Goal: Find specific page/section: Find specific page/section

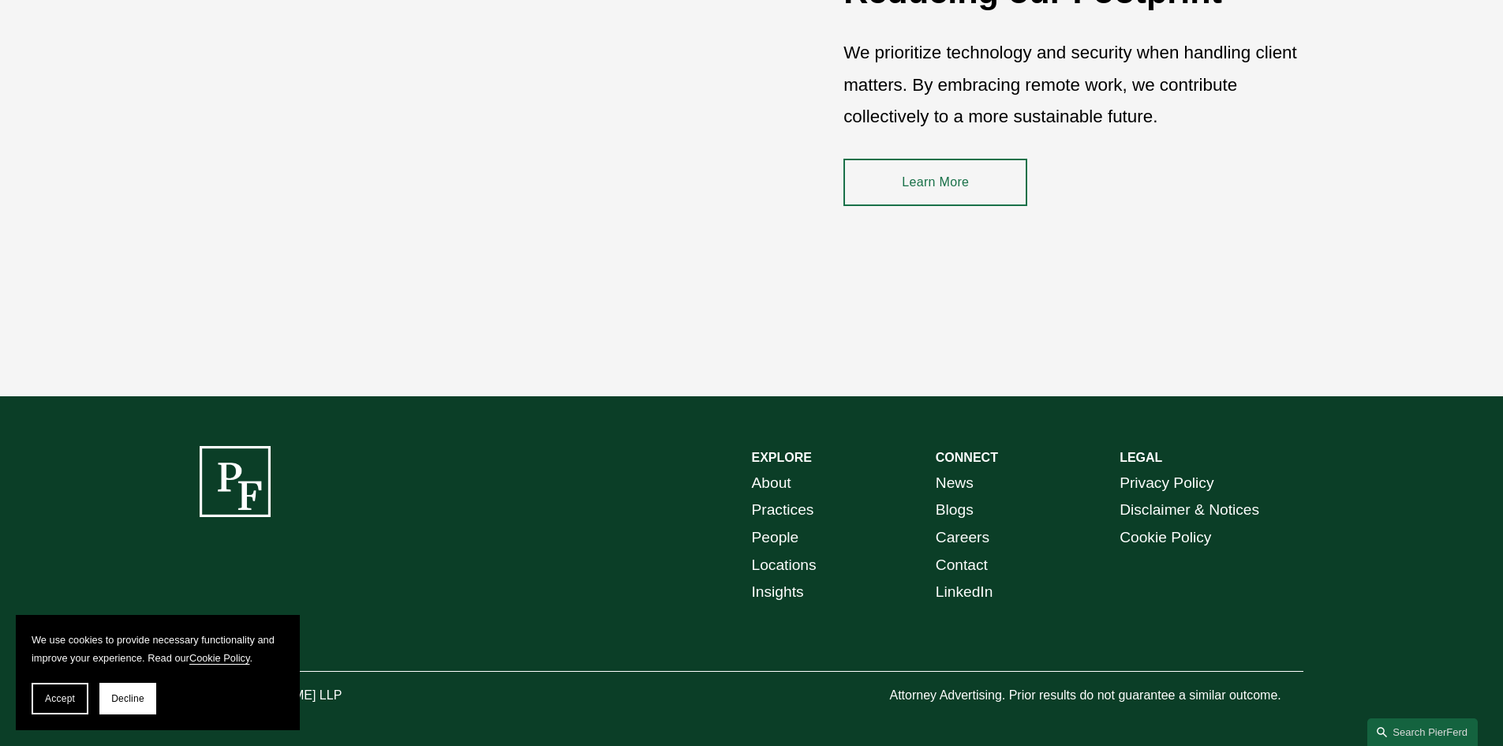
scroll to position [2397, 0]
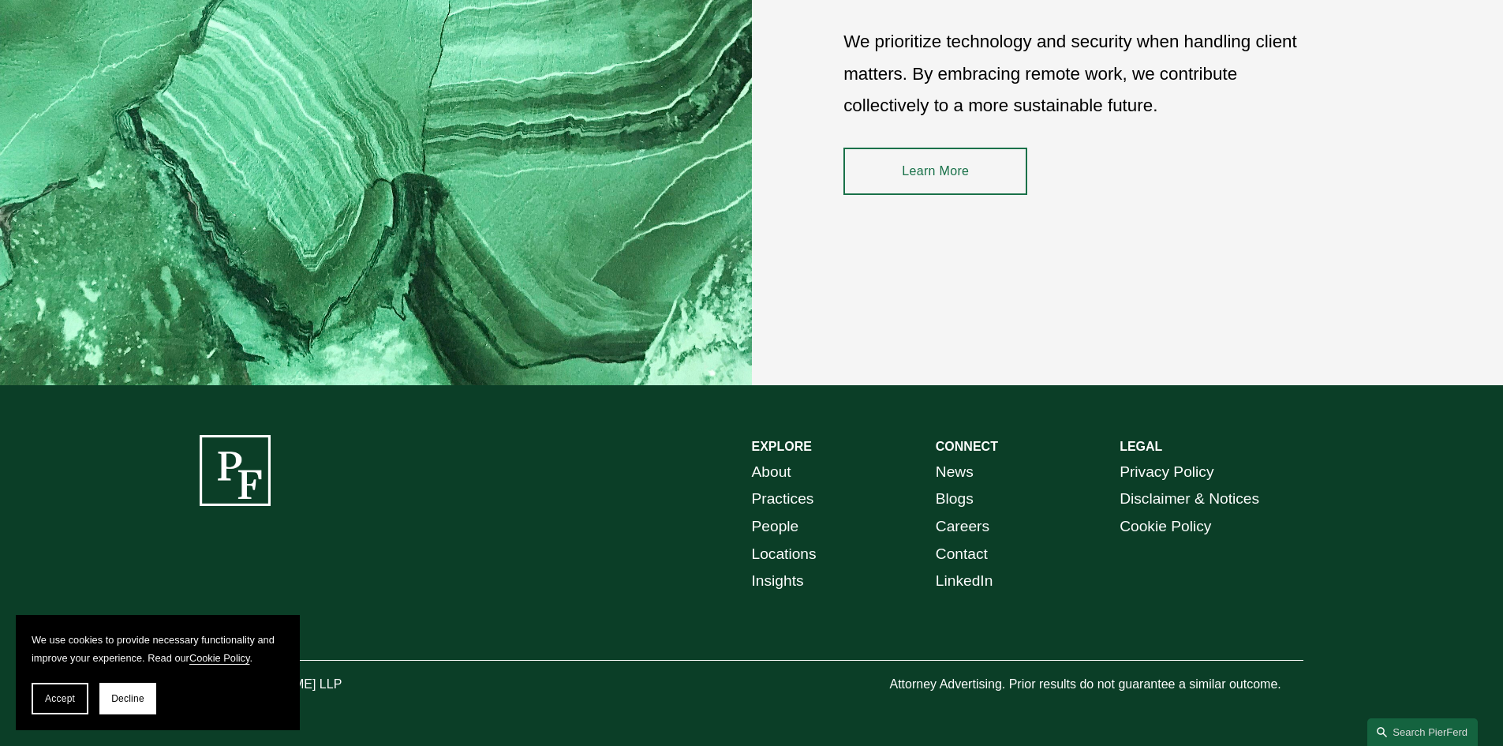
click at [782, 554] on link "Locations" at bounding box center [784, 555] width 65 height 28
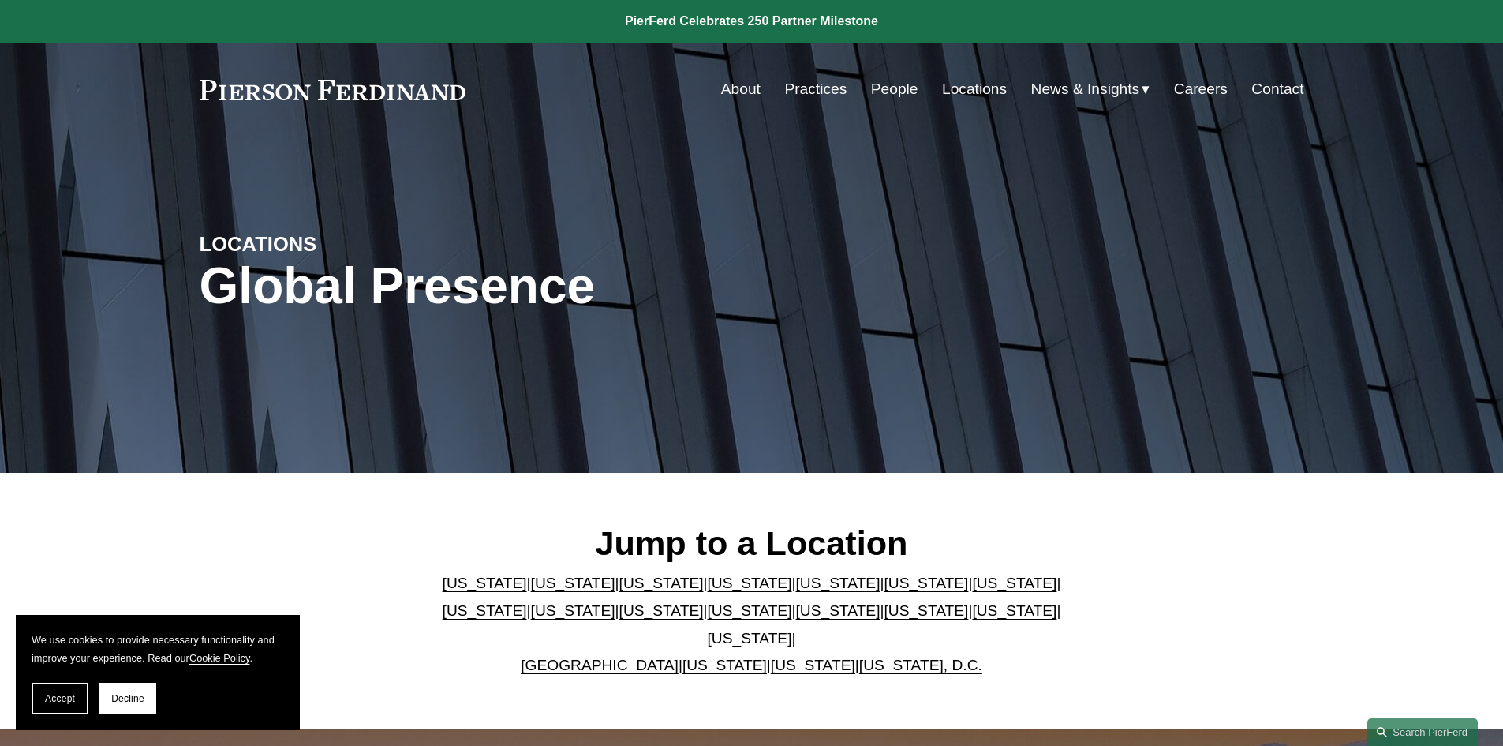
click at [796, 591] on link "[US_STATE]" at bounding box center [838, 583] width 84 height 17
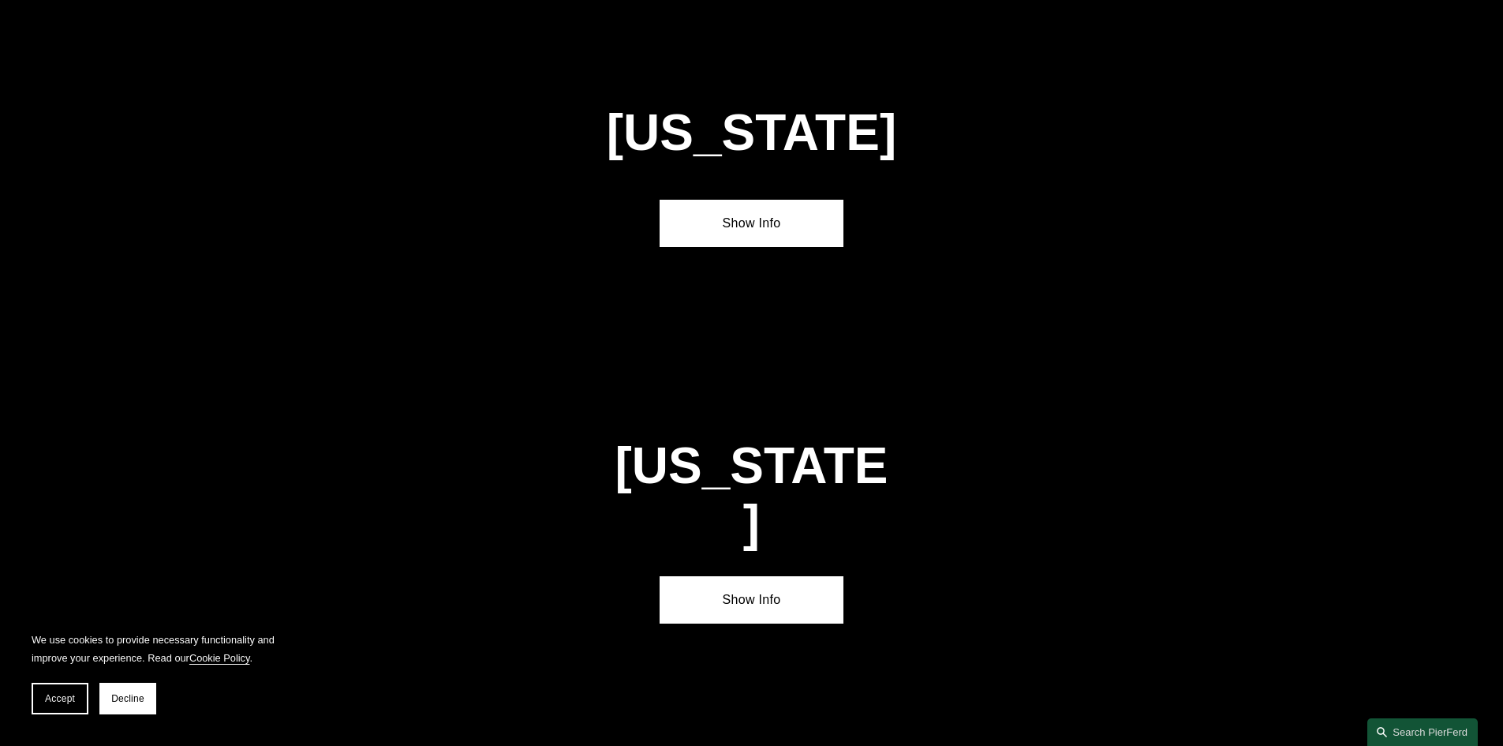
scroll to position [2050, 0]
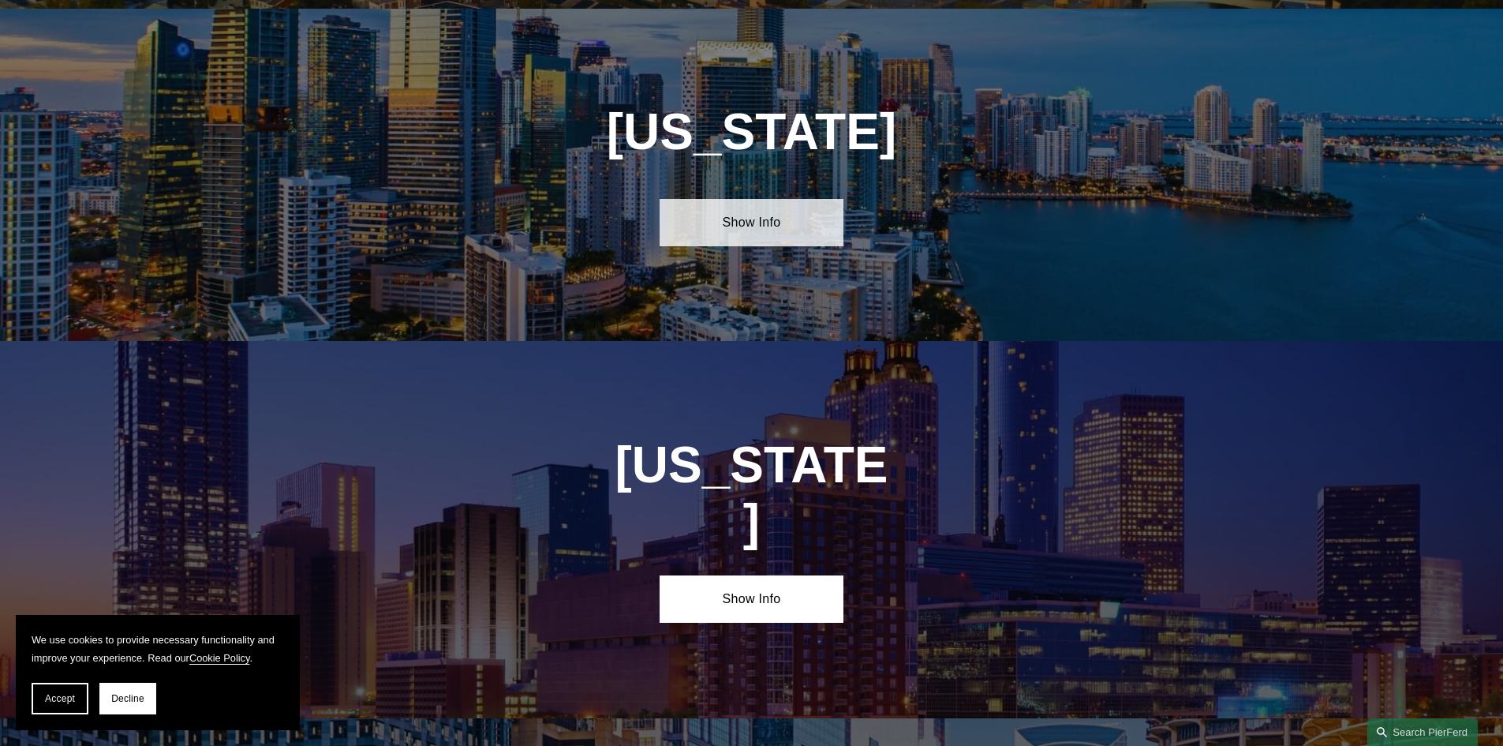
click at [791, 210] on link "Show Info" at bounding box center [752, 222] width 184 height 47
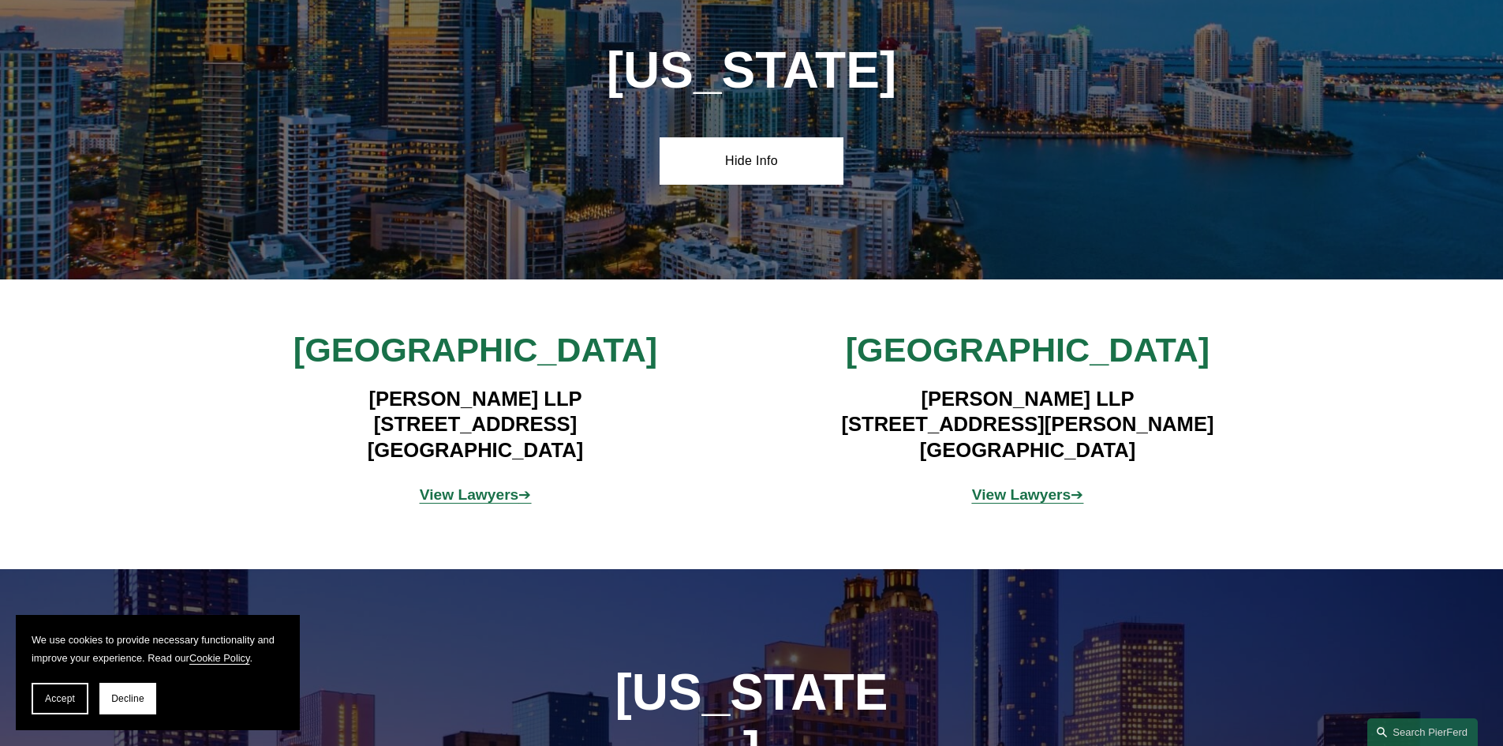
scroll to position [2129, 0]
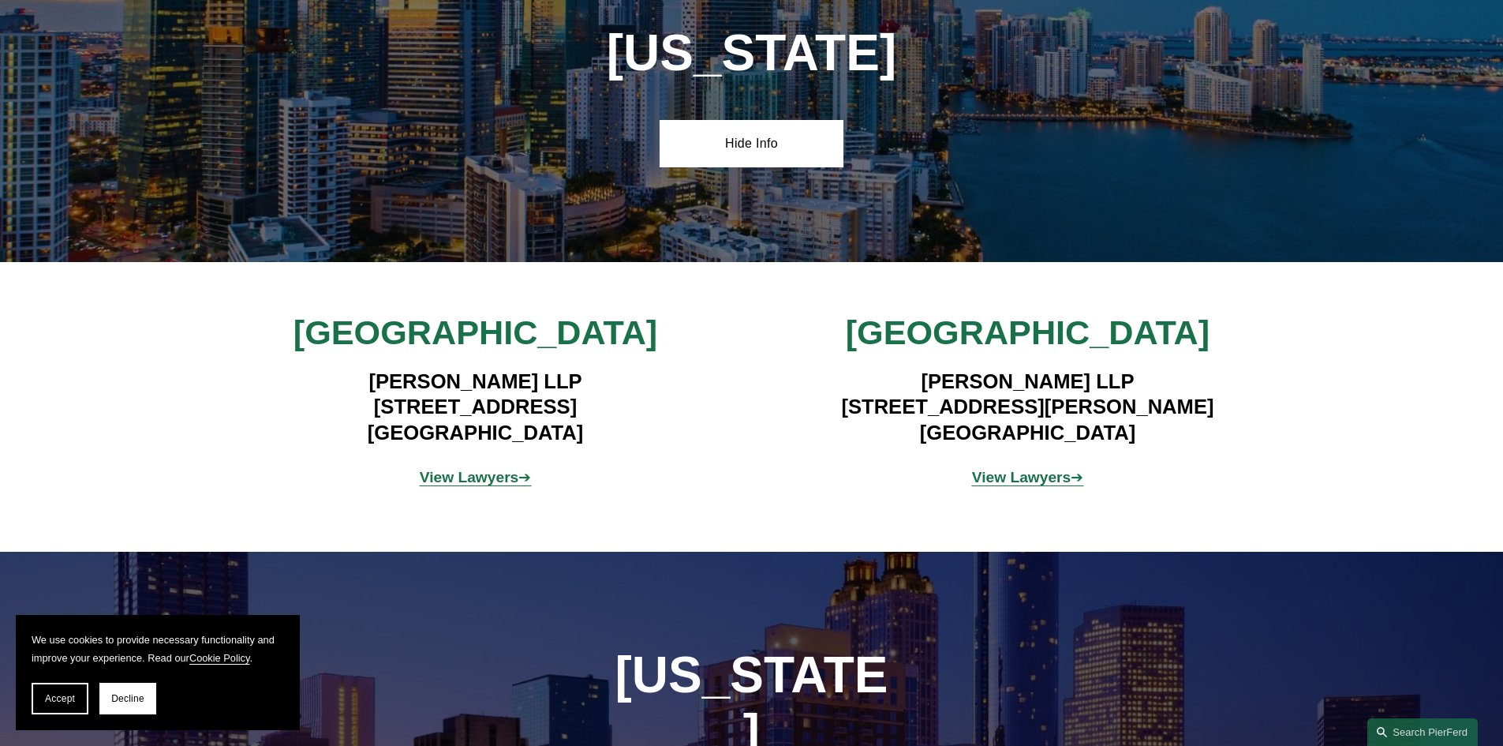
click at [1022, 469] on strong "View Lawyers" at bounding box center [1021, 477] width 99 height 17
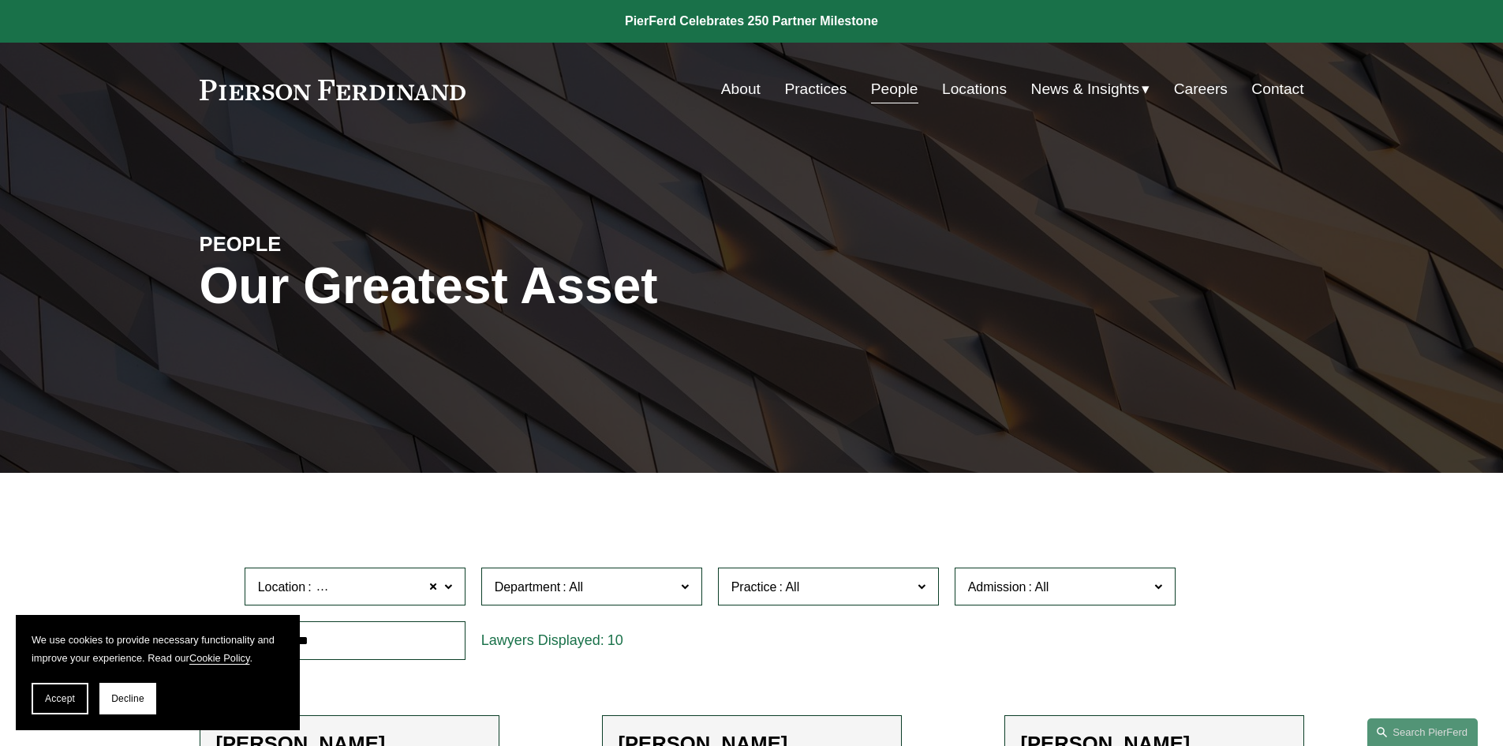
click at [964, 88] on link "Locations" at bounding box center [974, 89] width 65 height 30
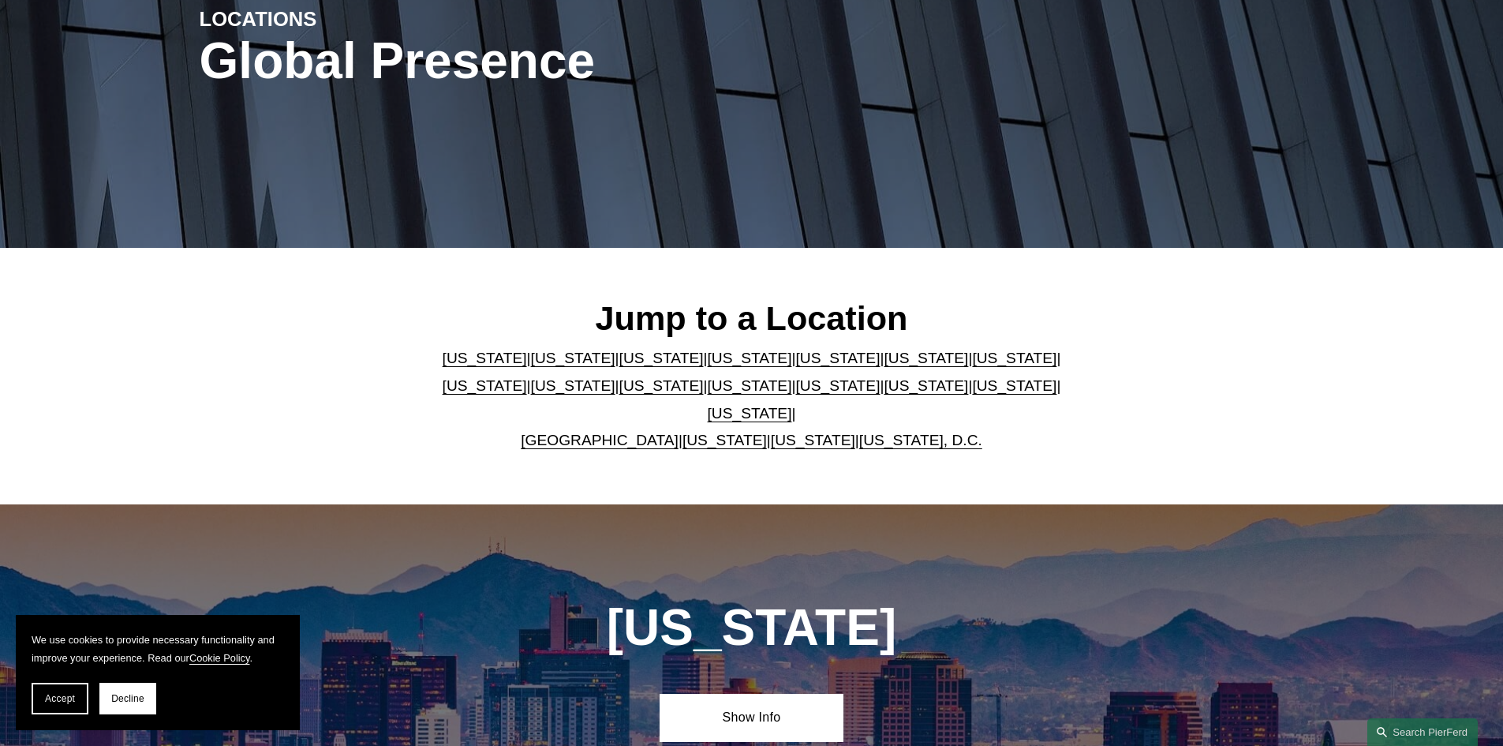
scroll to position [237, 0]
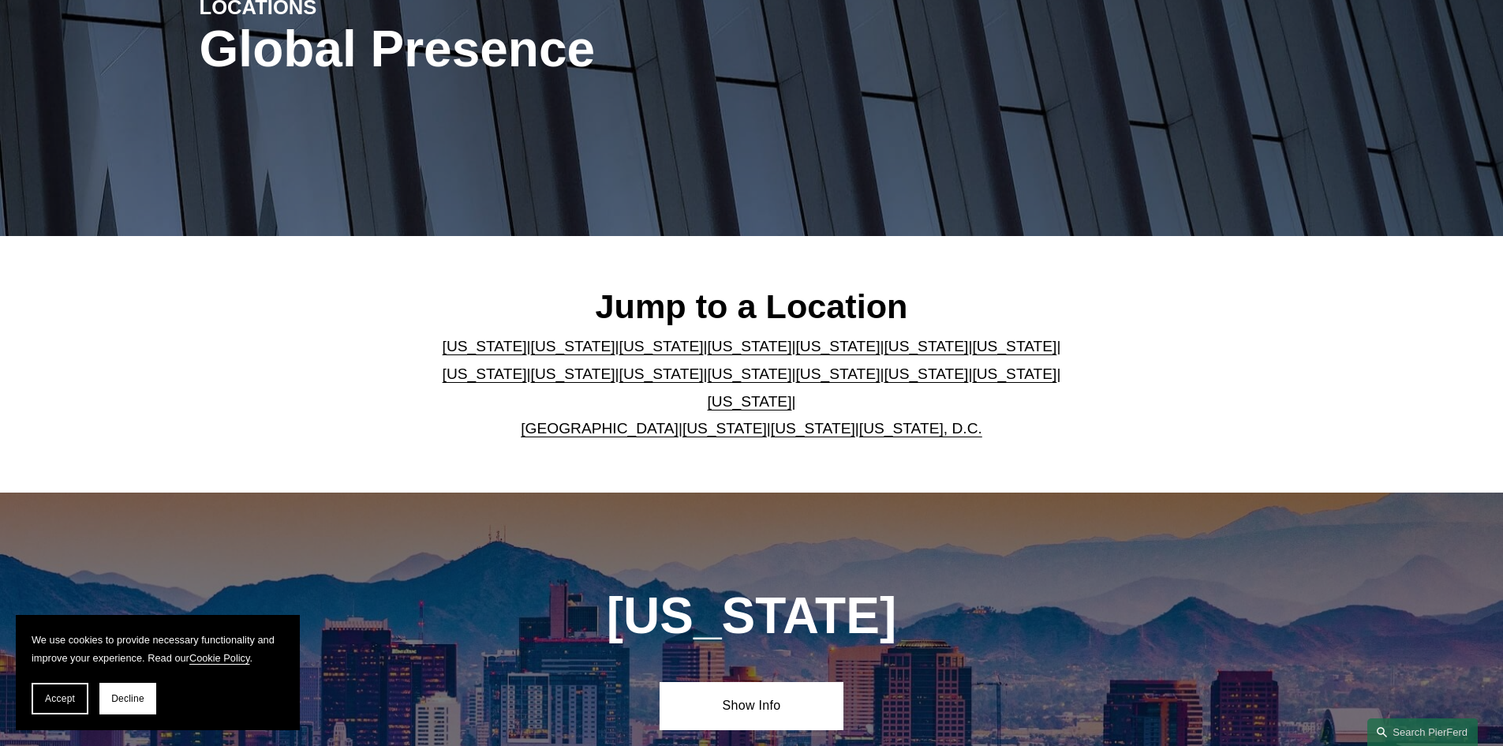
click at [620, 381] on link "[US_STATE]" at bounding box center [662, 373] width 84 height 17
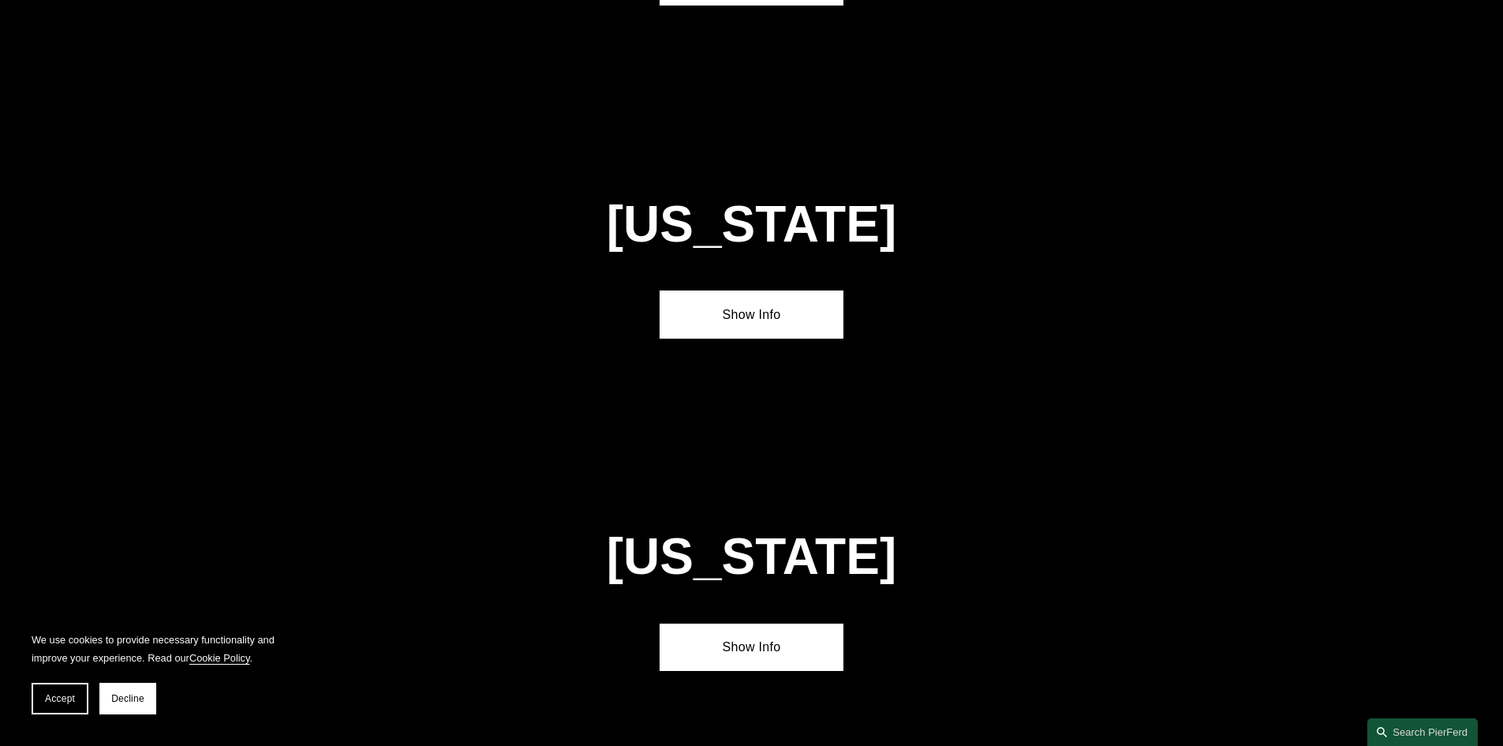
scroll to position [3712, 0]
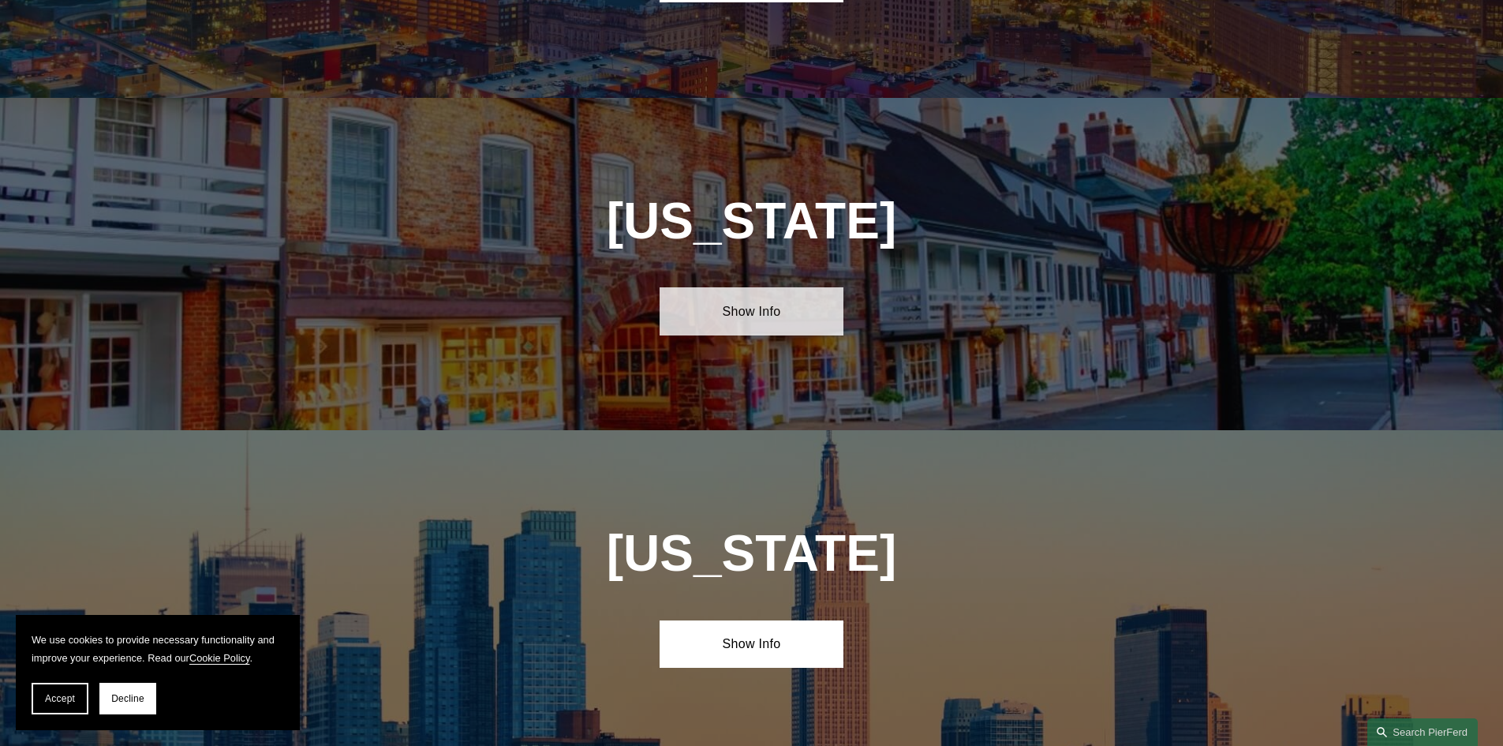
click at [732, 287] on link "Show Info" at bounding box center [752, 310] width 184 height 47
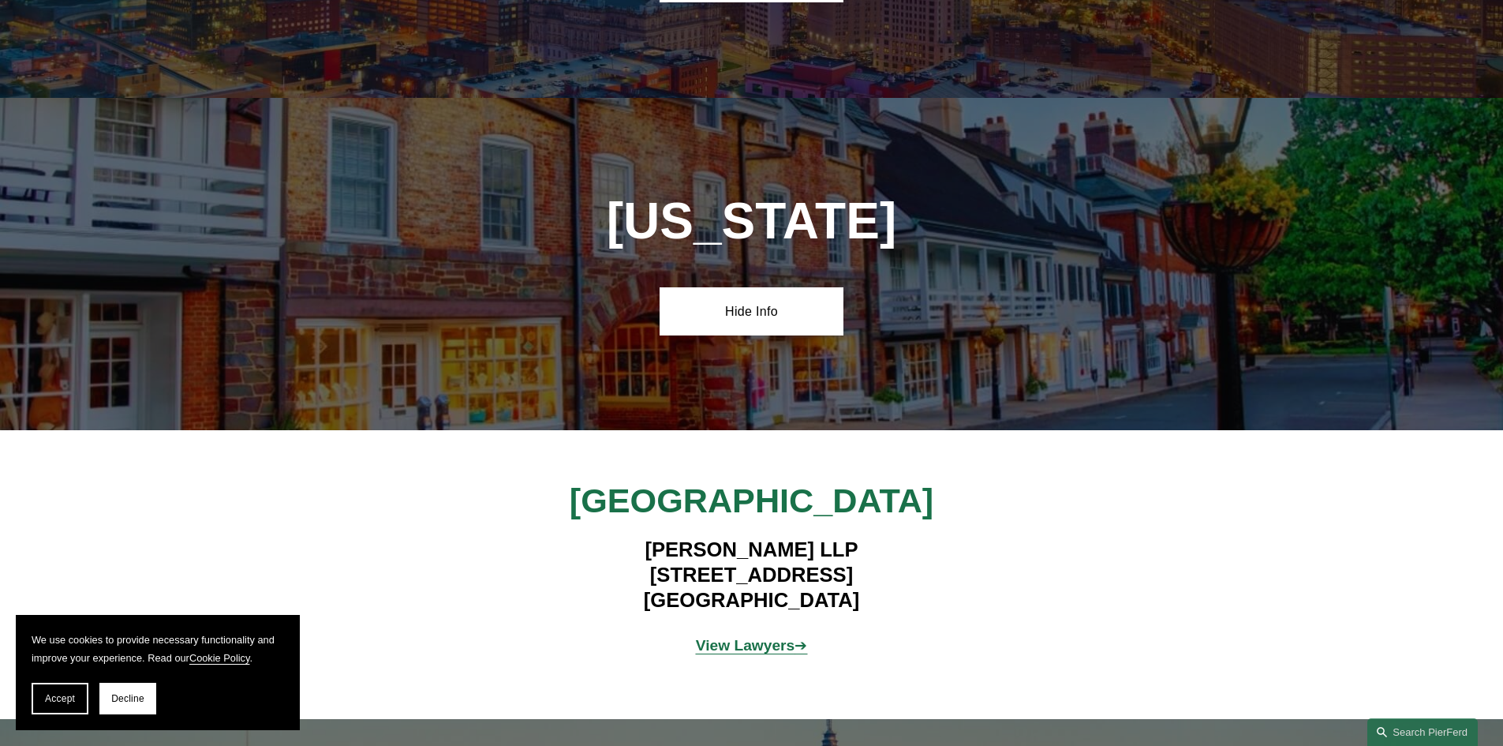
click at [735, 637] on strong "View Lawyers" at bounding box center [745, 645] width 99 height 17
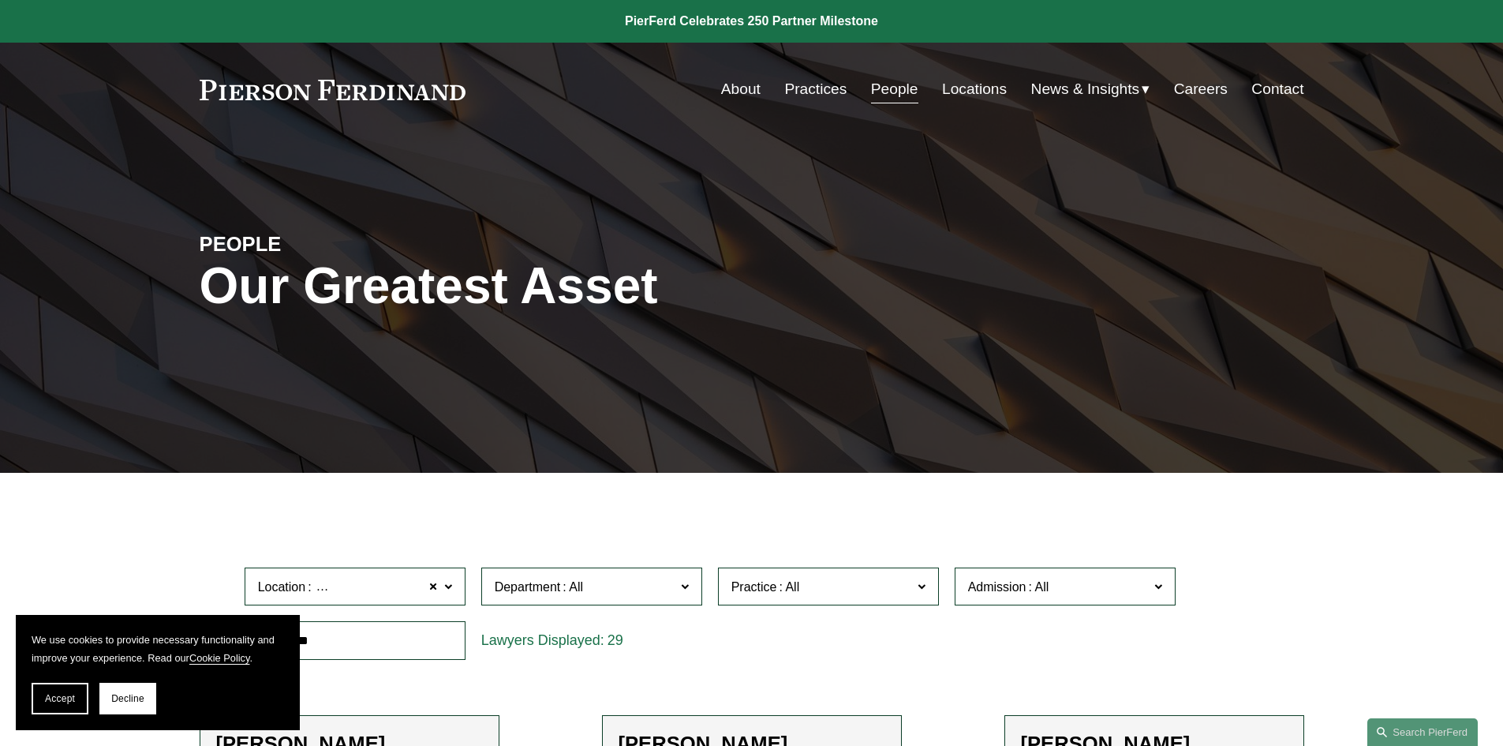
click at [967, 95] on link "Locations" at bounding box center [974, 89] width 65 height 30
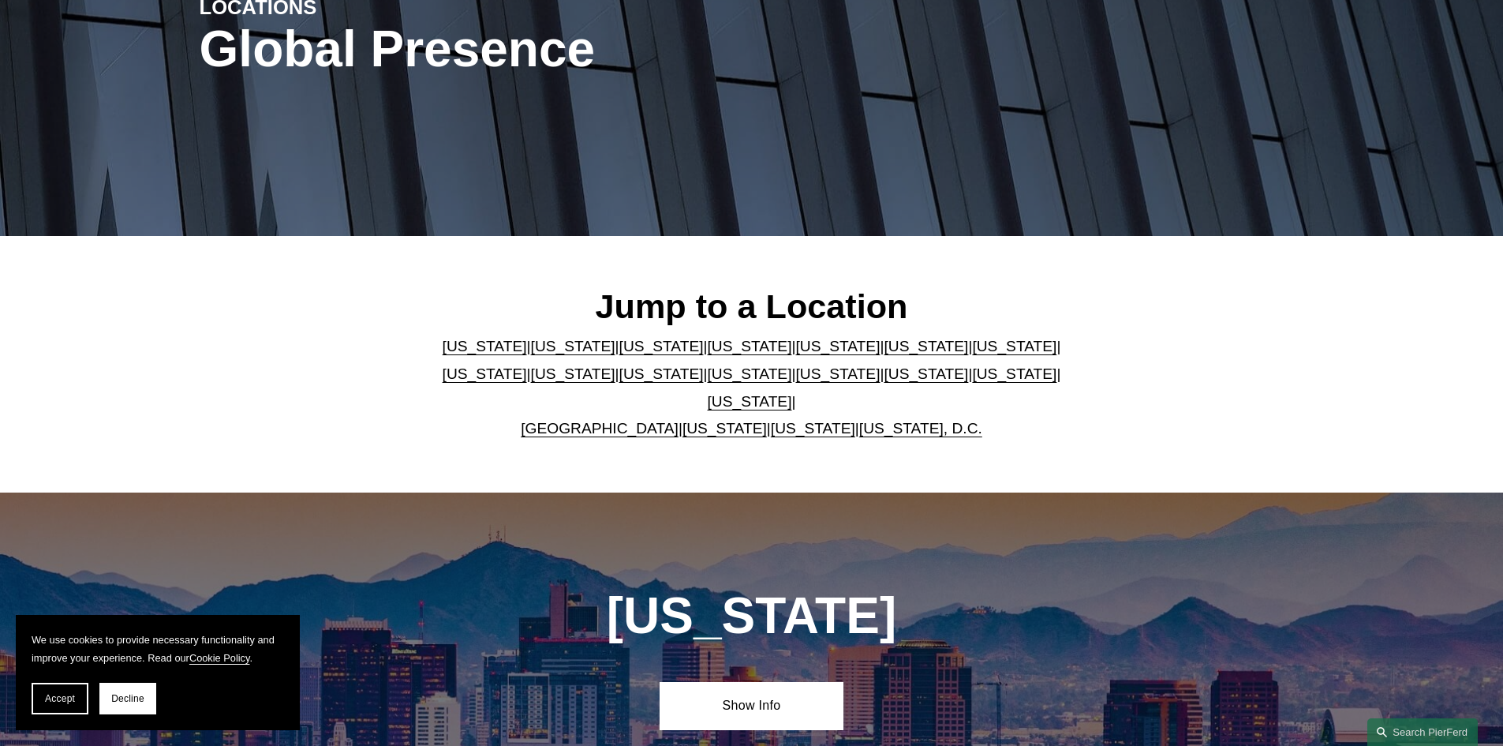
click at [796, 353] on link "[US_STATE]" at bounding box center [838, 346] width 84 height 17
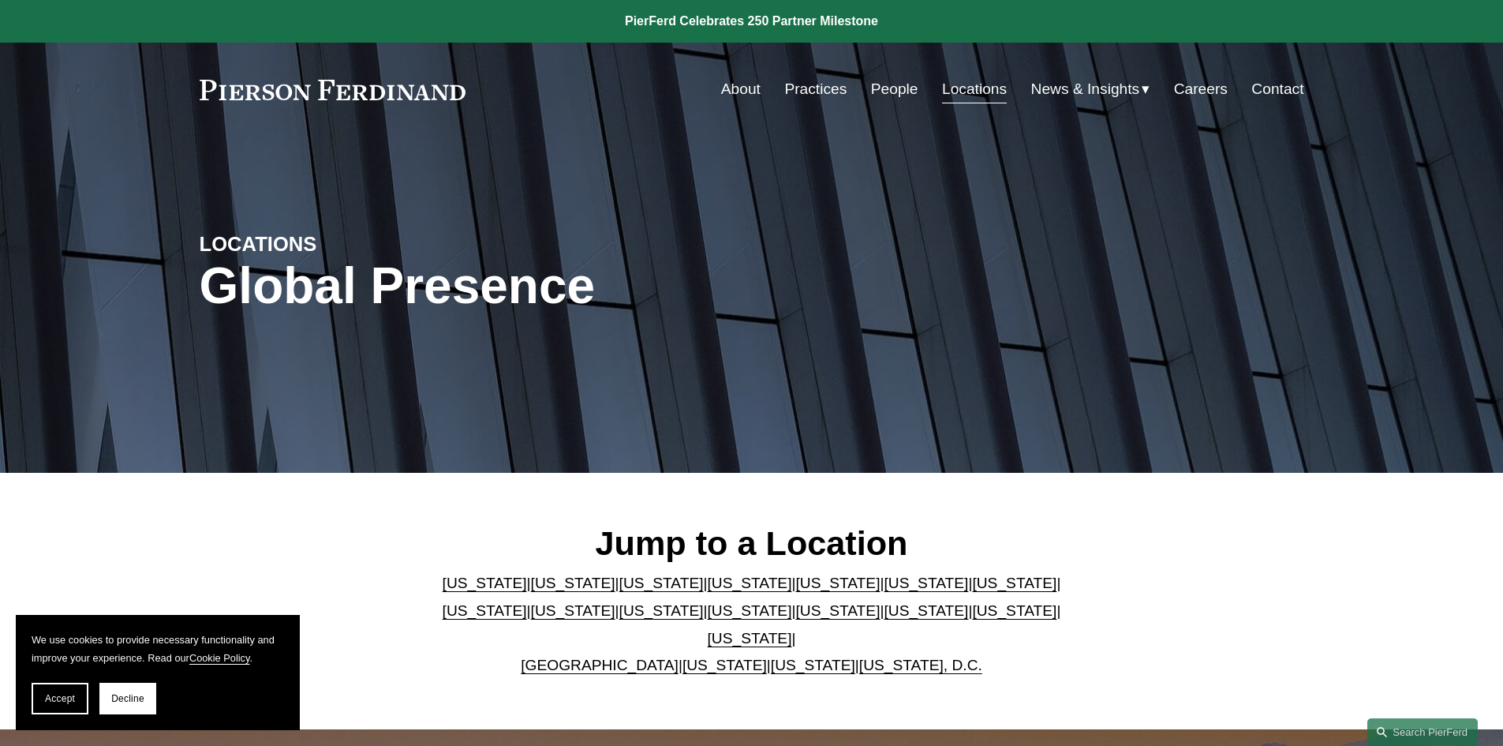
click at [890, 88] on link "People" at bounding box center [894, 89] width 47 height 30
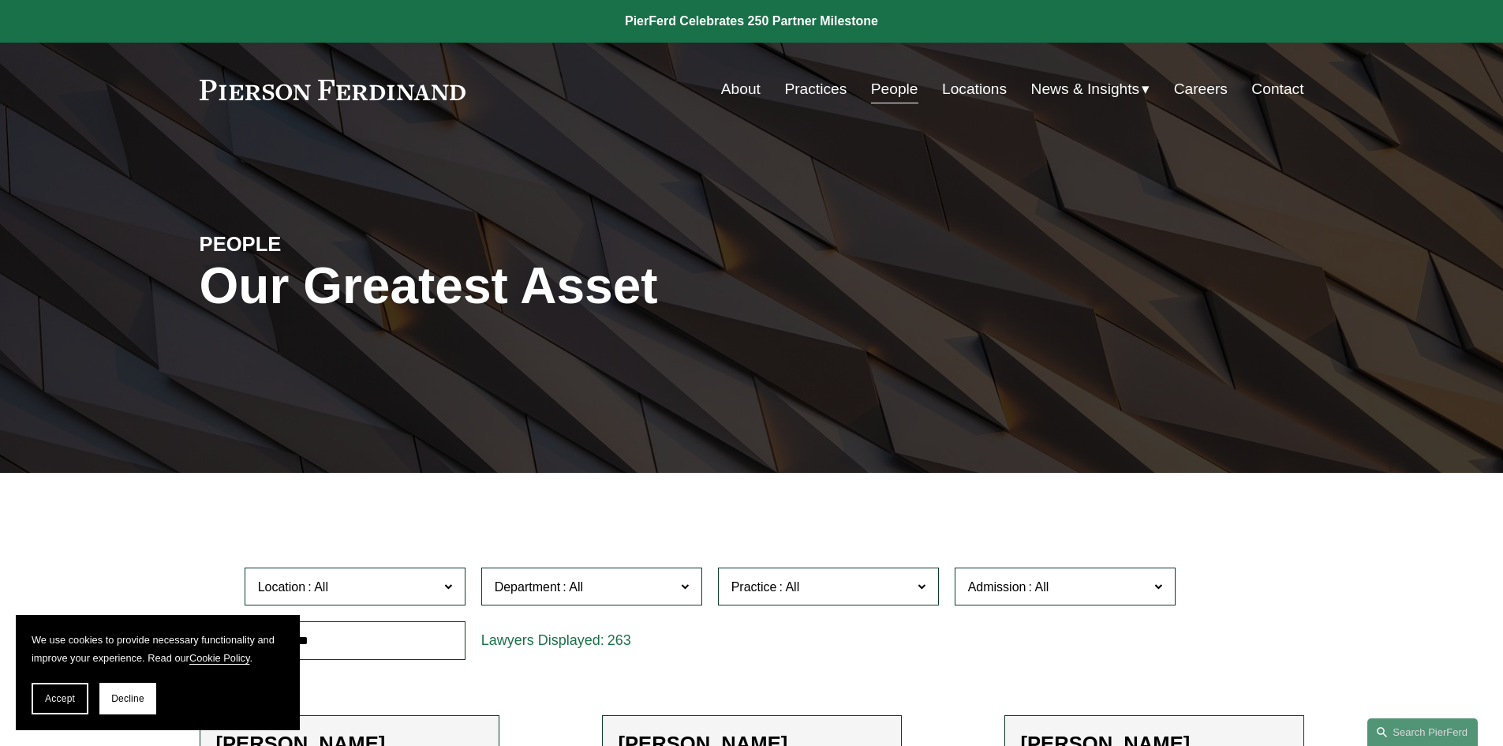
click at [811, 83] on link "Practices" at bounding box center [815, 89] width 62 height 30
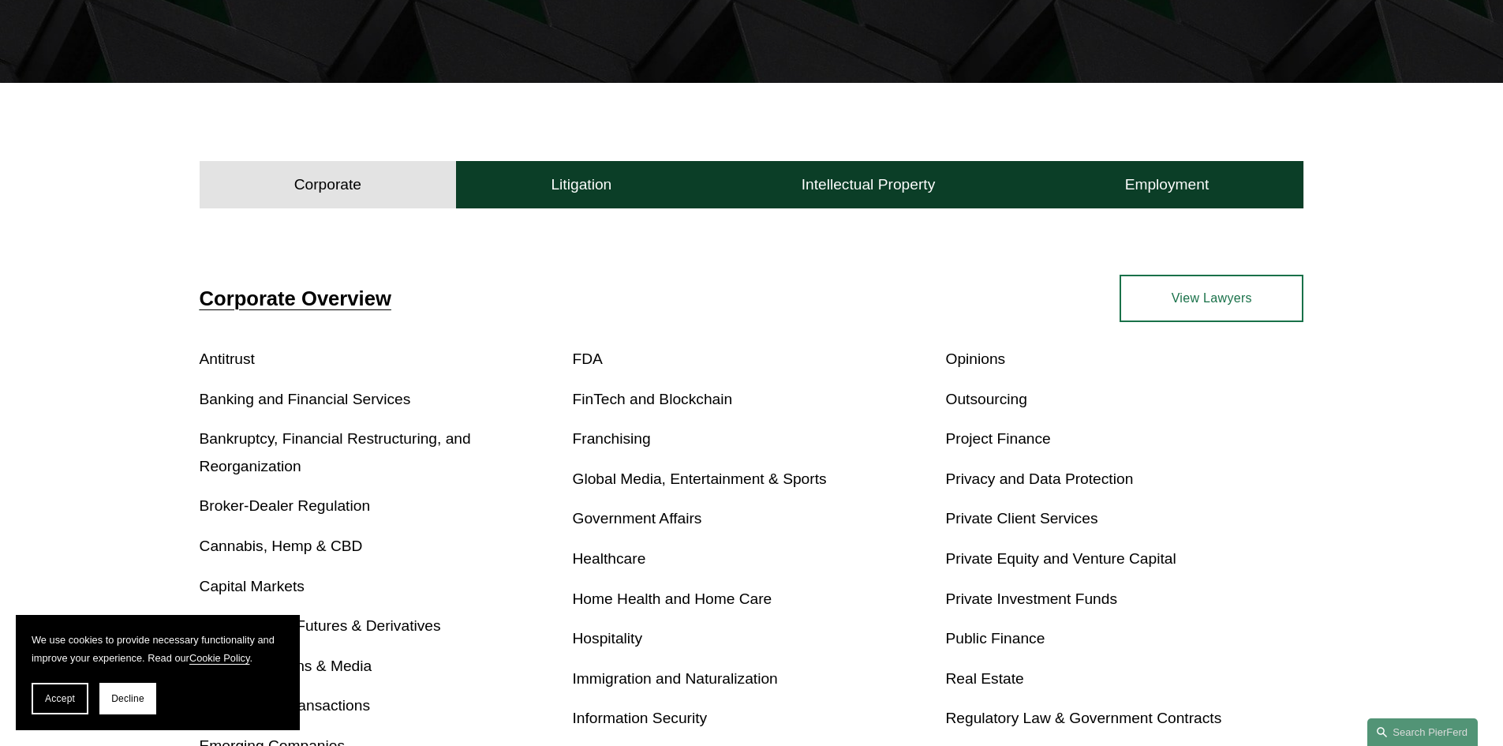
scroll to position [395, 0]
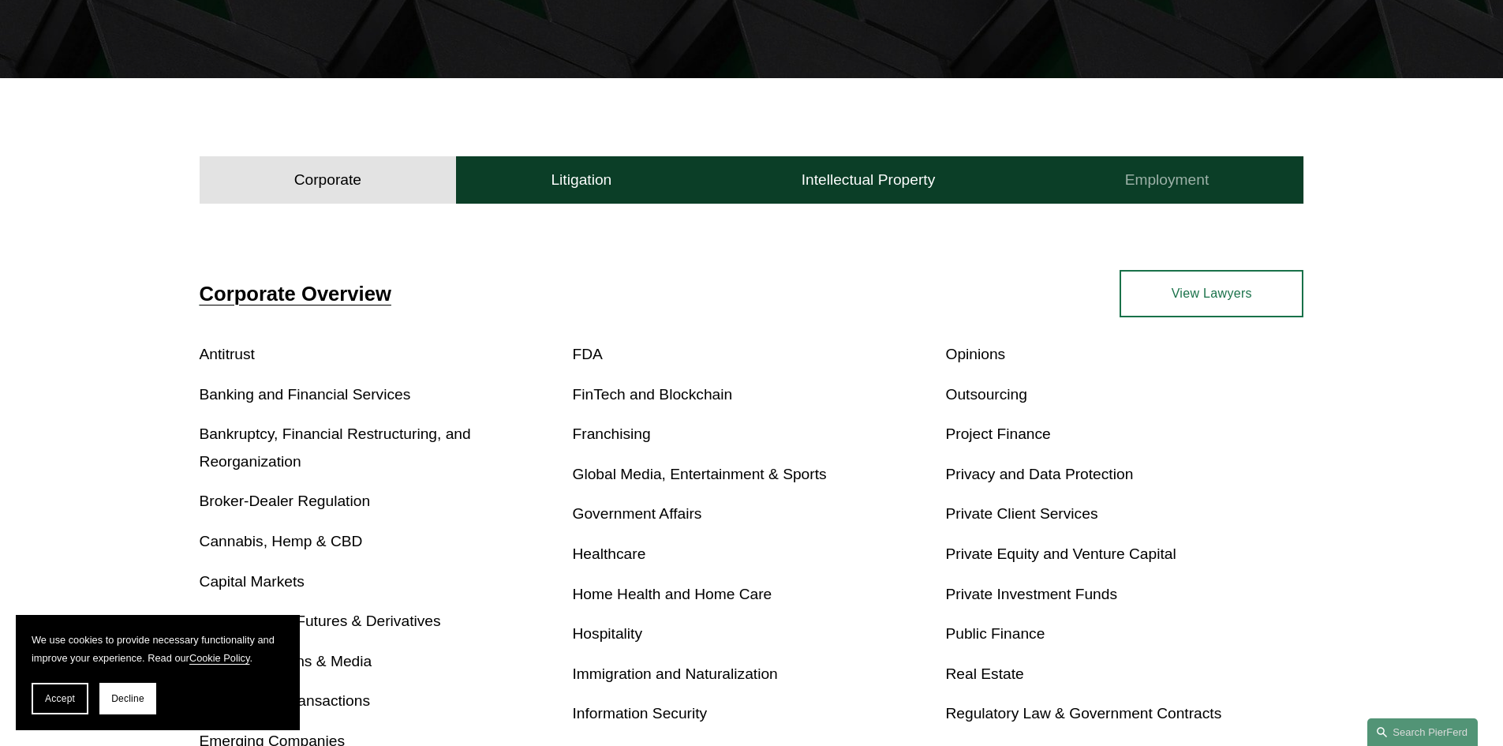
click at [1163, 178] on h4 "Employment" at bounding box center [1167, 179] width 84 height 19
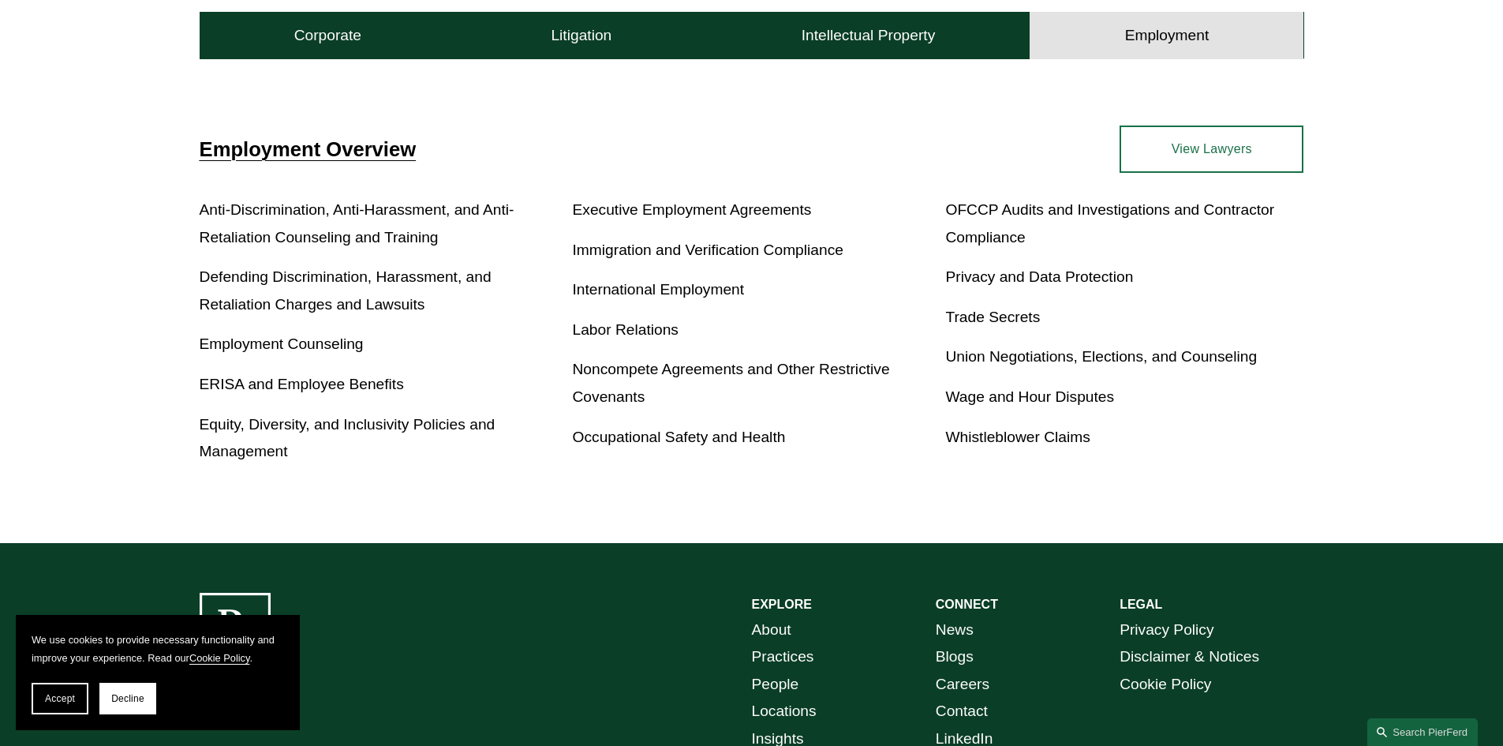
scroll to position [552, 0]
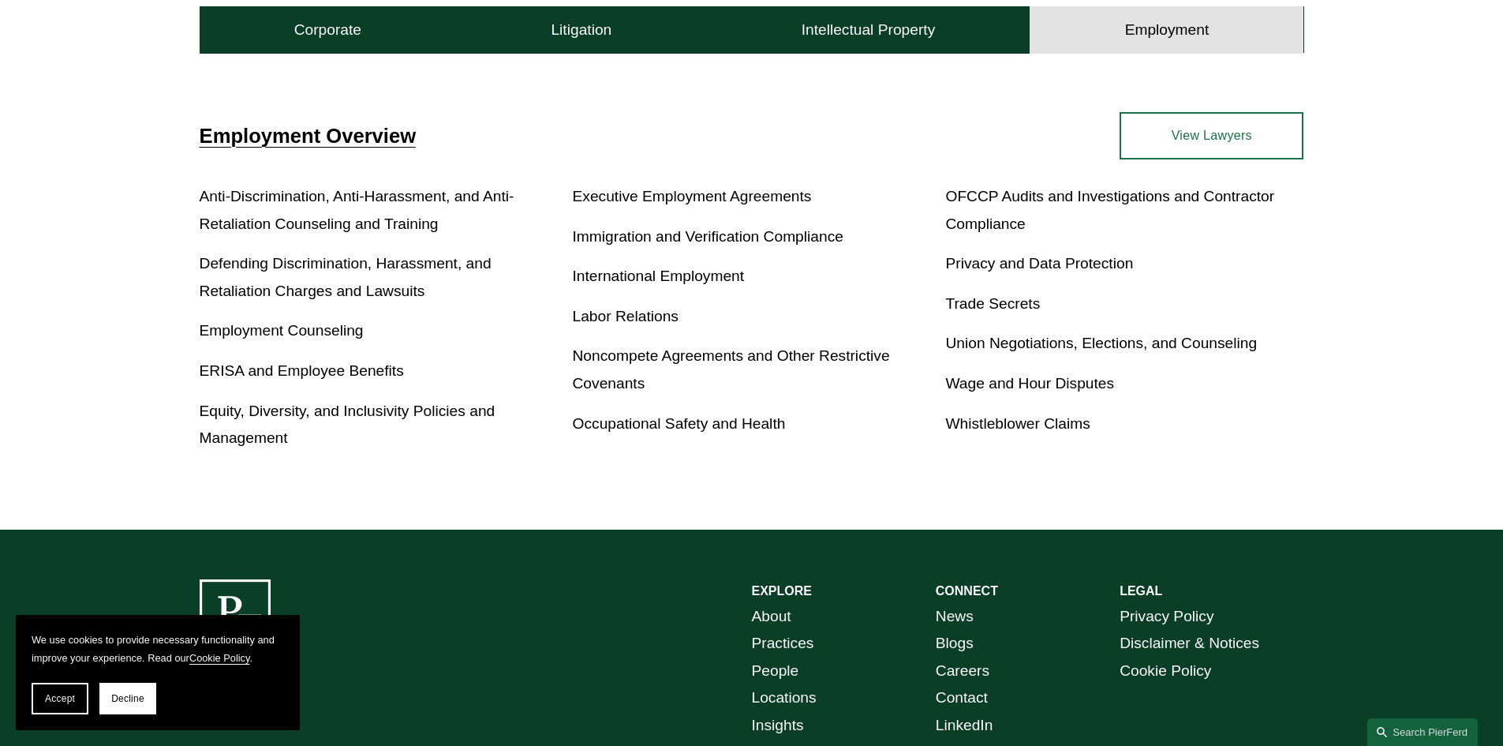
click at [661, 275] on link "International Employment" at bounding box center [659, 276] width 172 height 17
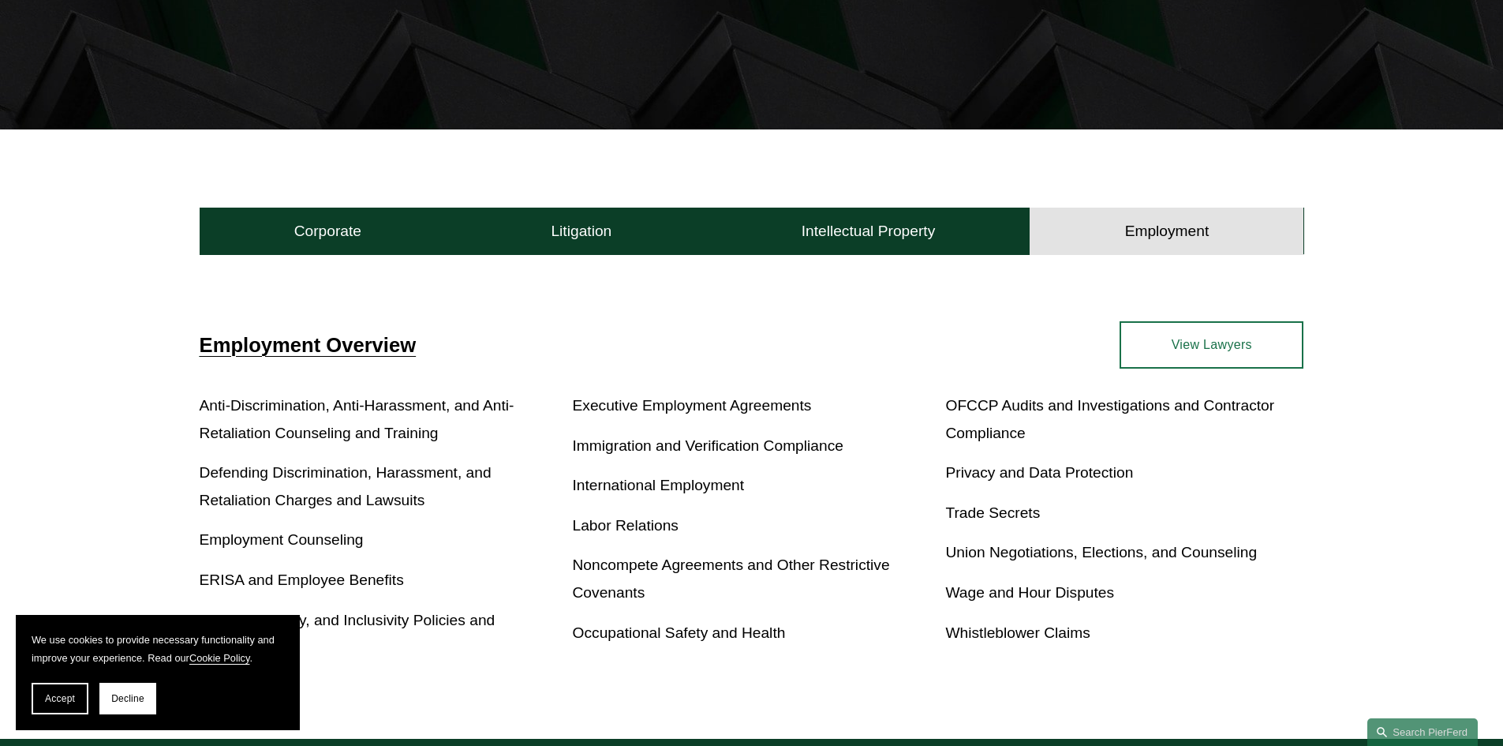
scroll to position [316, 0]
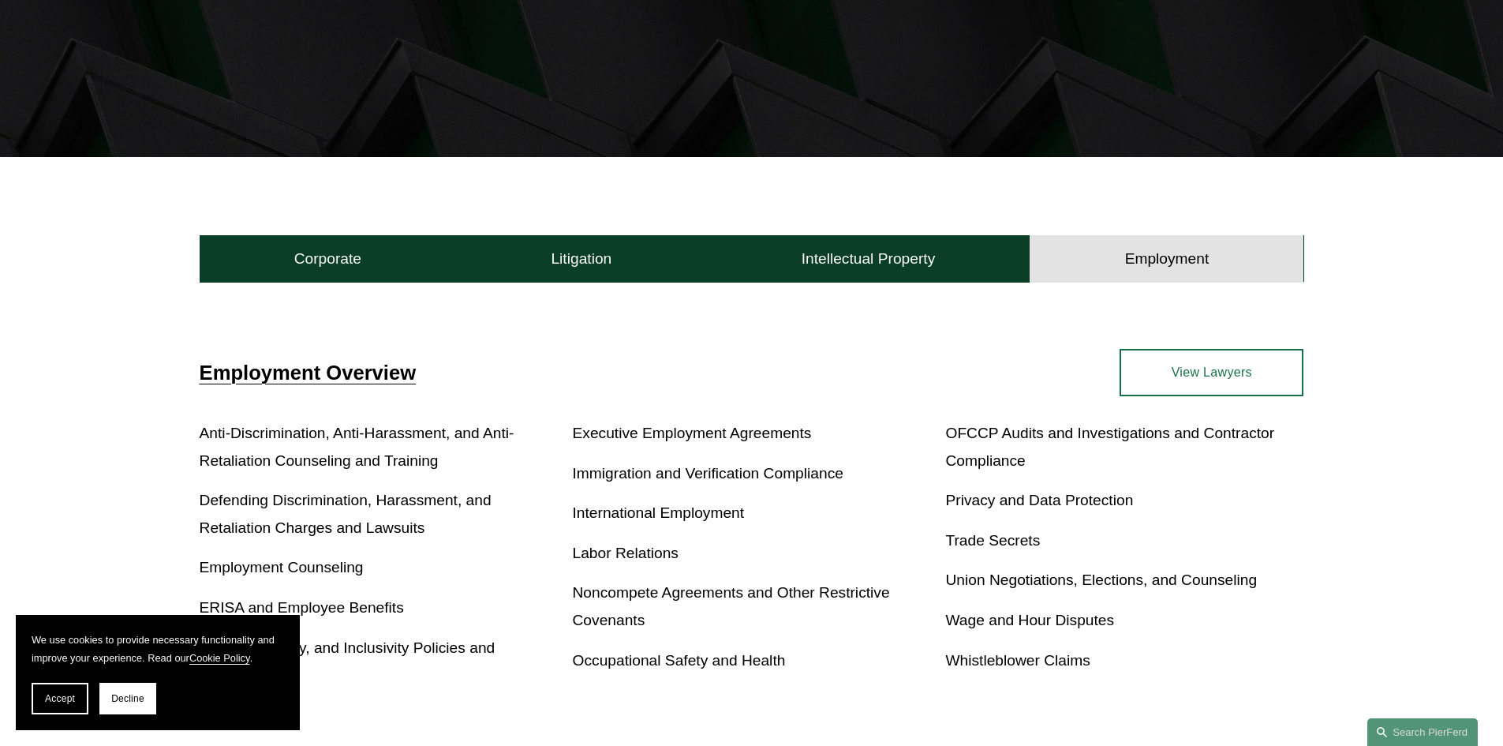
click at [1182, 375] on link "View Lawyers" at bounding box center [1212, 372] width 184 height 47
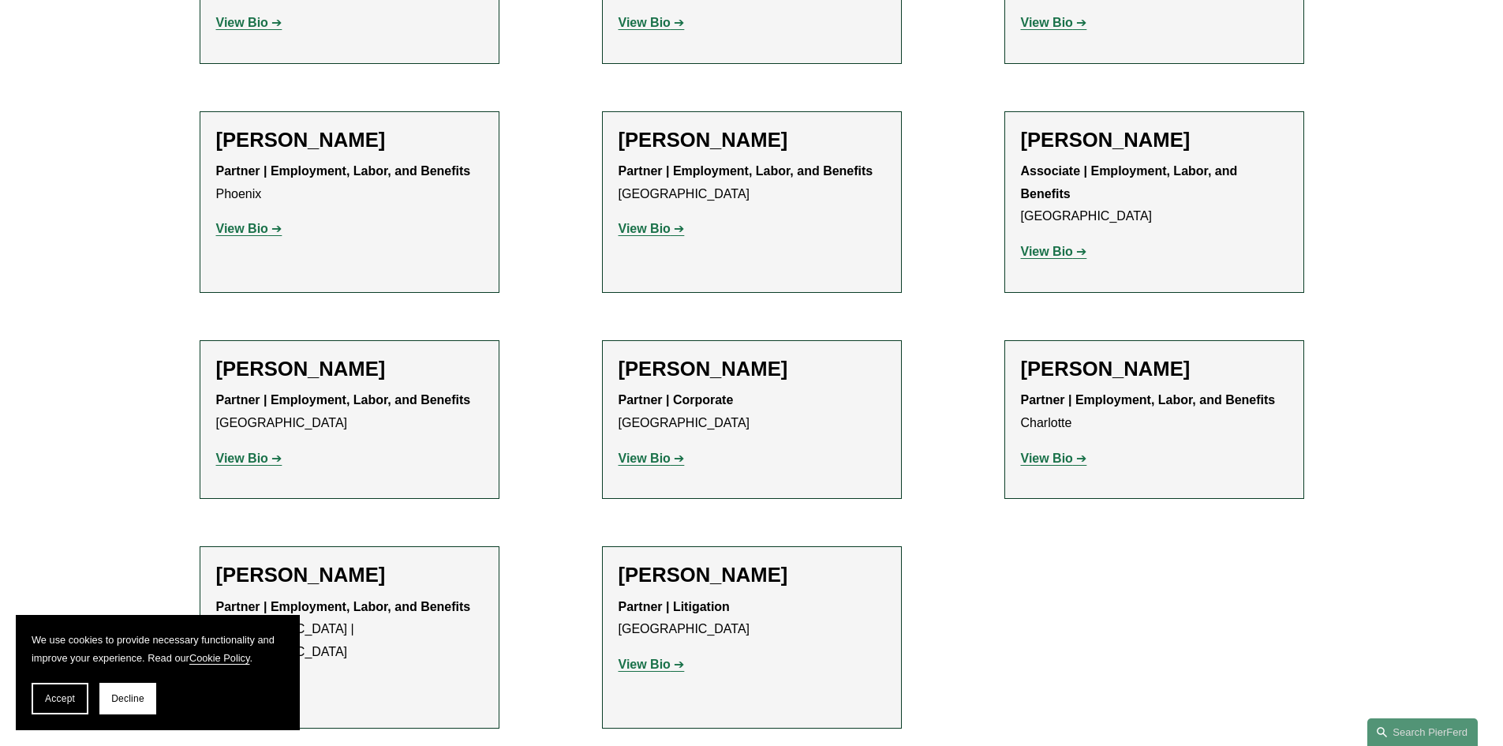
scroll to position [2368, 0]
